Goal: Information Seeking & Learning: Learn about a topic

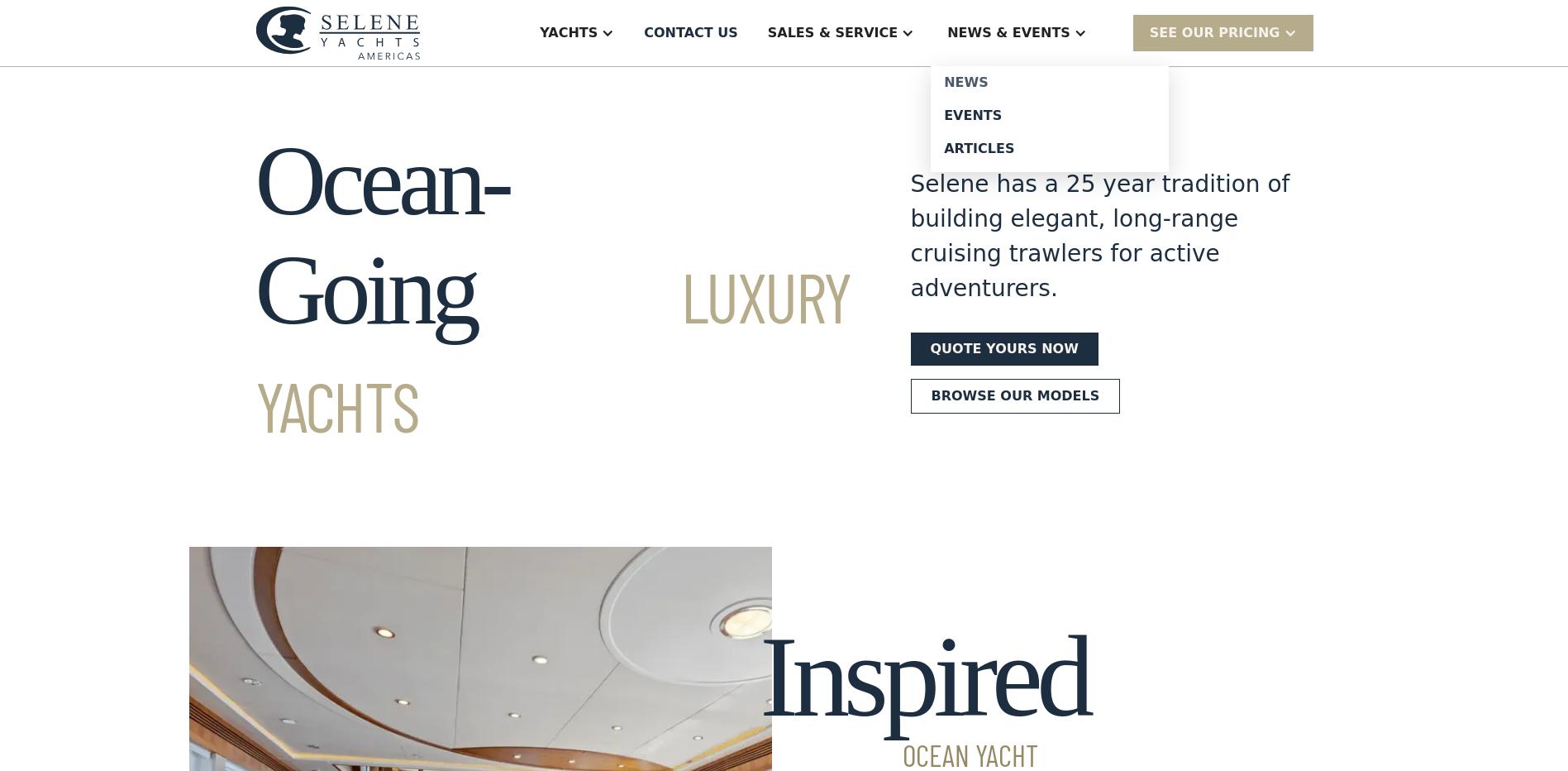
click at [1012, 81] on div "News" at bounding box center [1050, 83] width 212 height 13
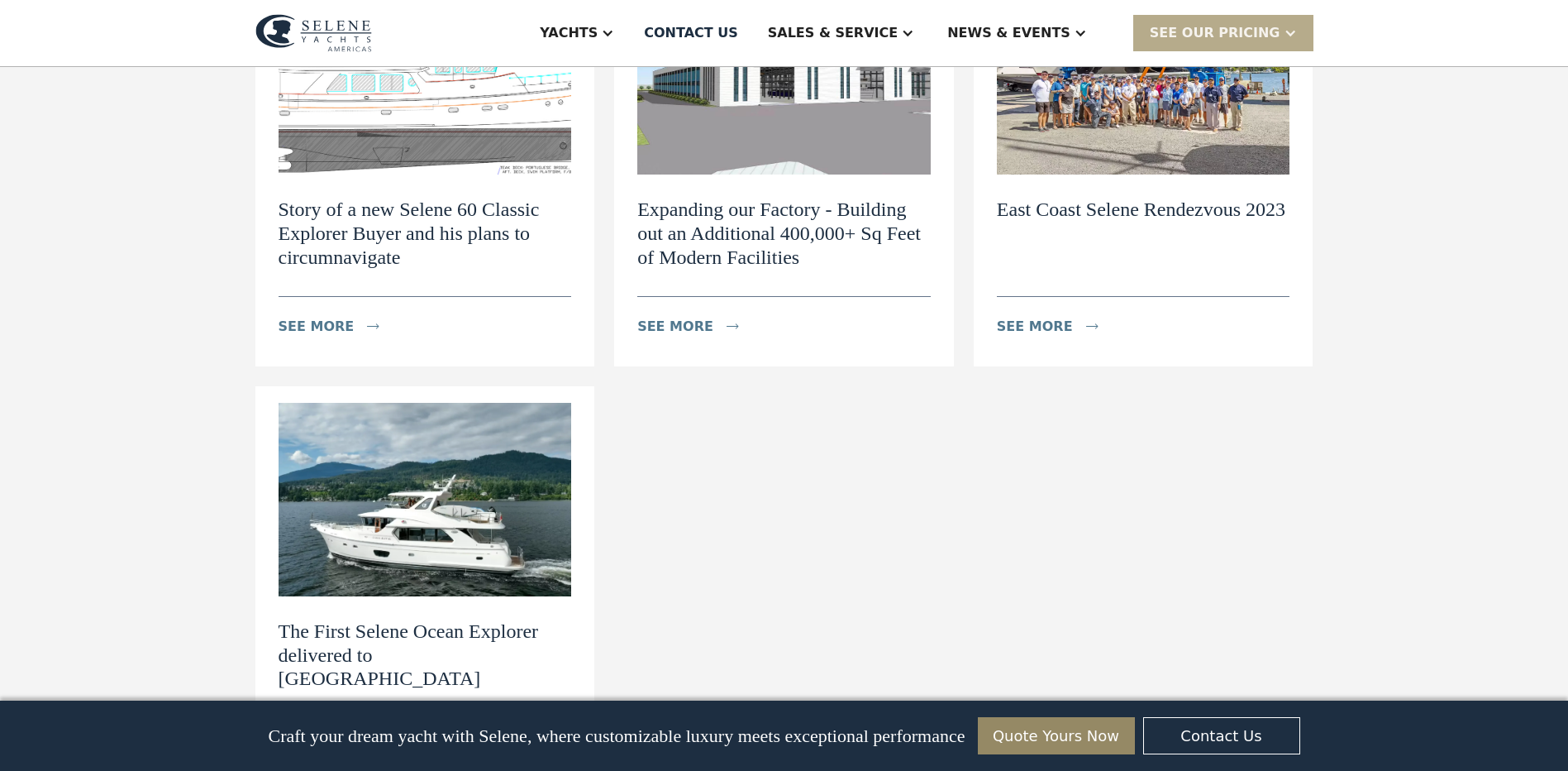
scroll to position [2150, 0]
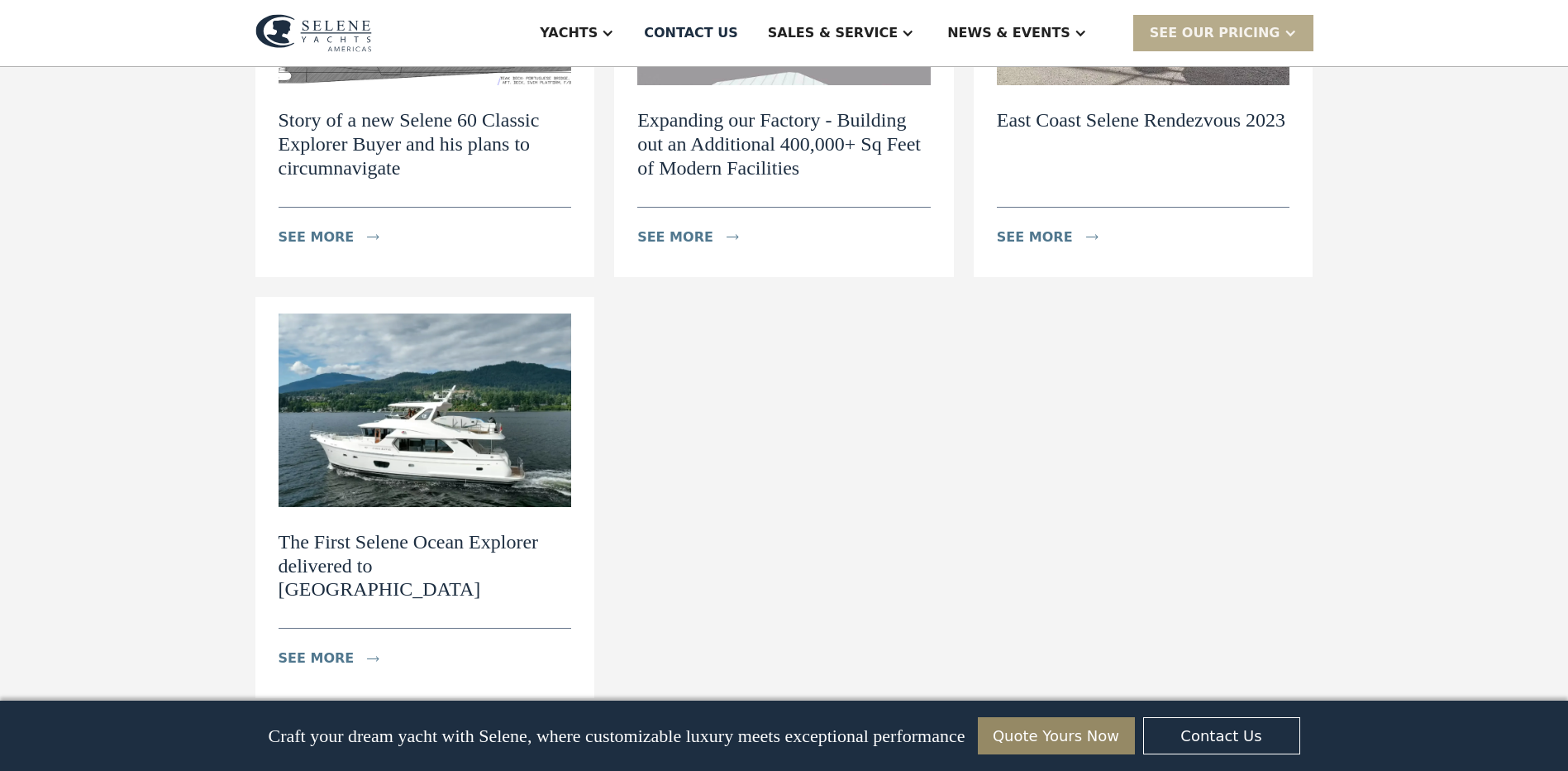
click at [452, 548] on h2 "The First Selene Ocean Explorer delivered to [GEOGRAPHIC_DATA]" at bounding box center [425, 565] width 293 height 71
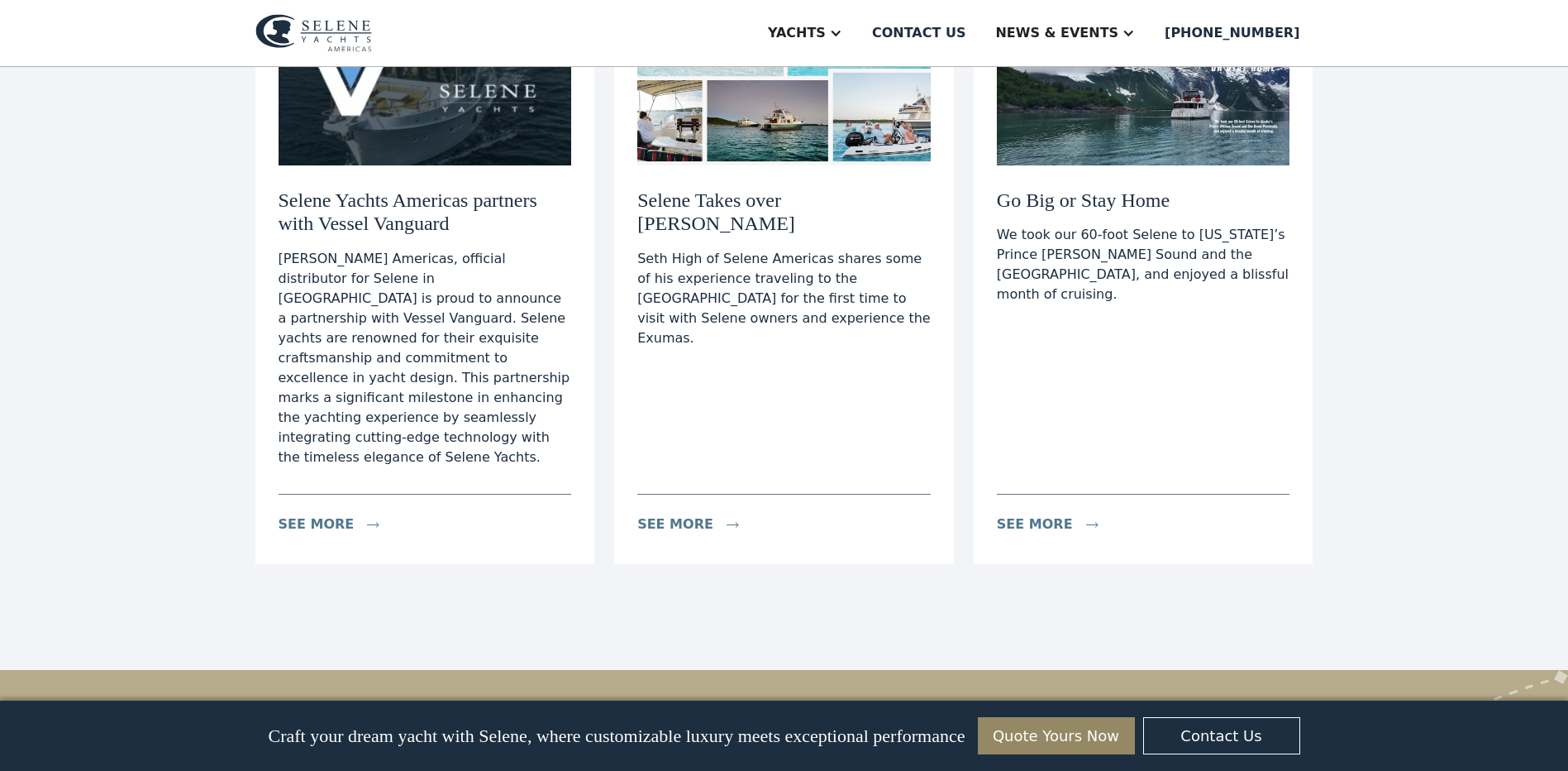
scroll to position [5376, 0]
